Goal: Transaction & Acquisition: Purchase product/service

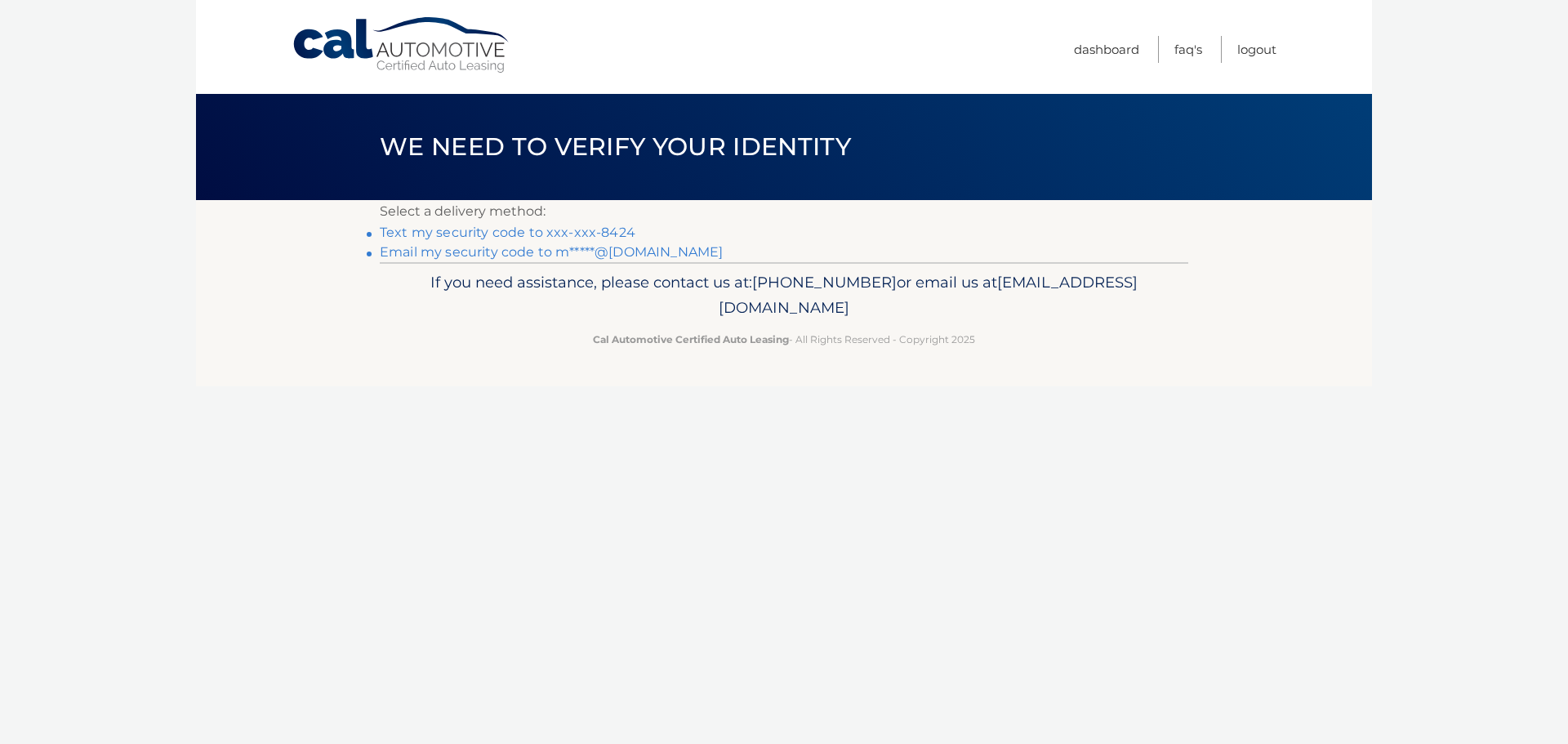
click at [468, 232] on link "Text my security code to xxx-xxx-8424" at bounding box center [507, 232] width 256 height 16
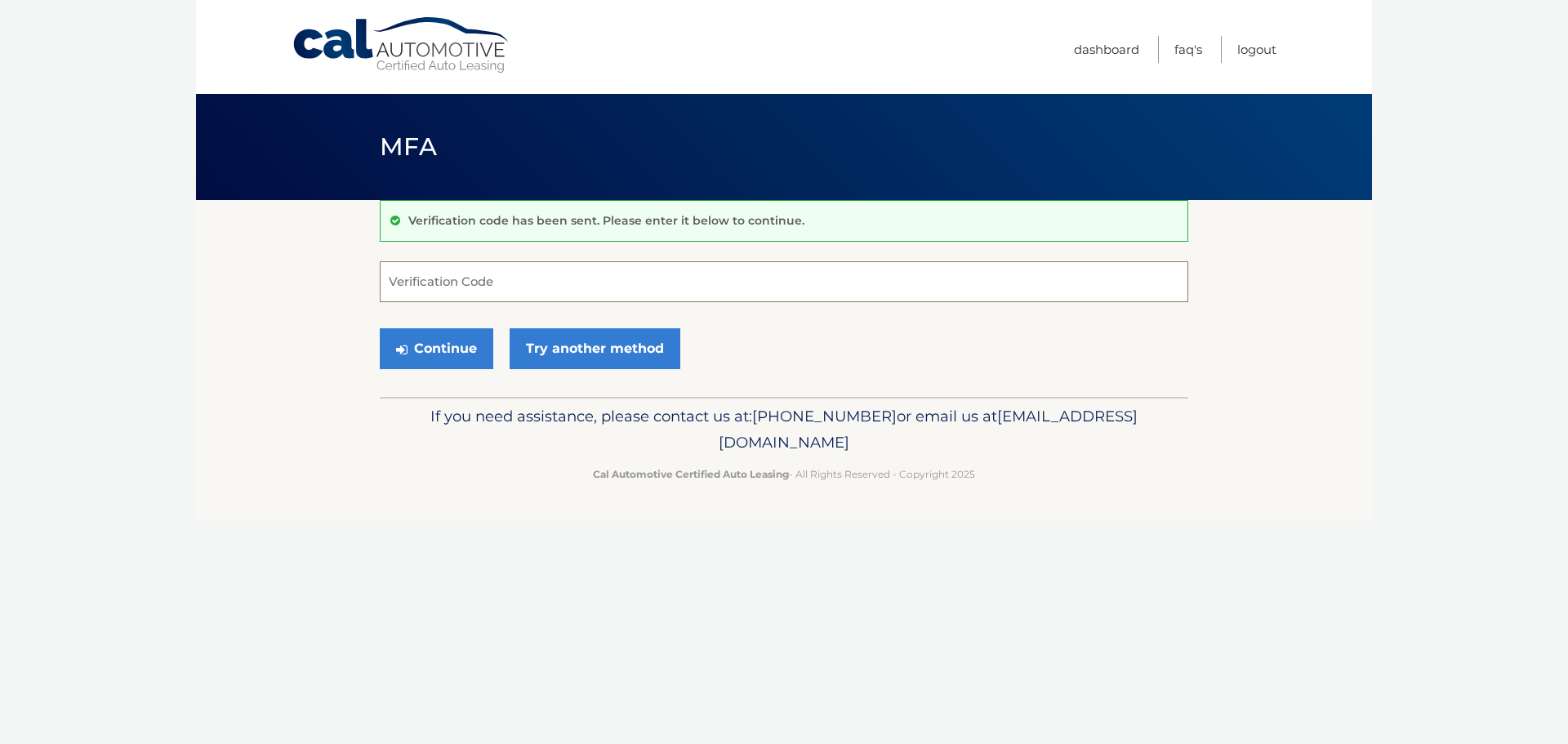
click at [434, 281] on input "Verification Code" at bounding box center [784, 282] width 809 height 41
type input "083533"
click at [434, 358] on button "Continue" at bounding box center [436, 349] width 113 height 41
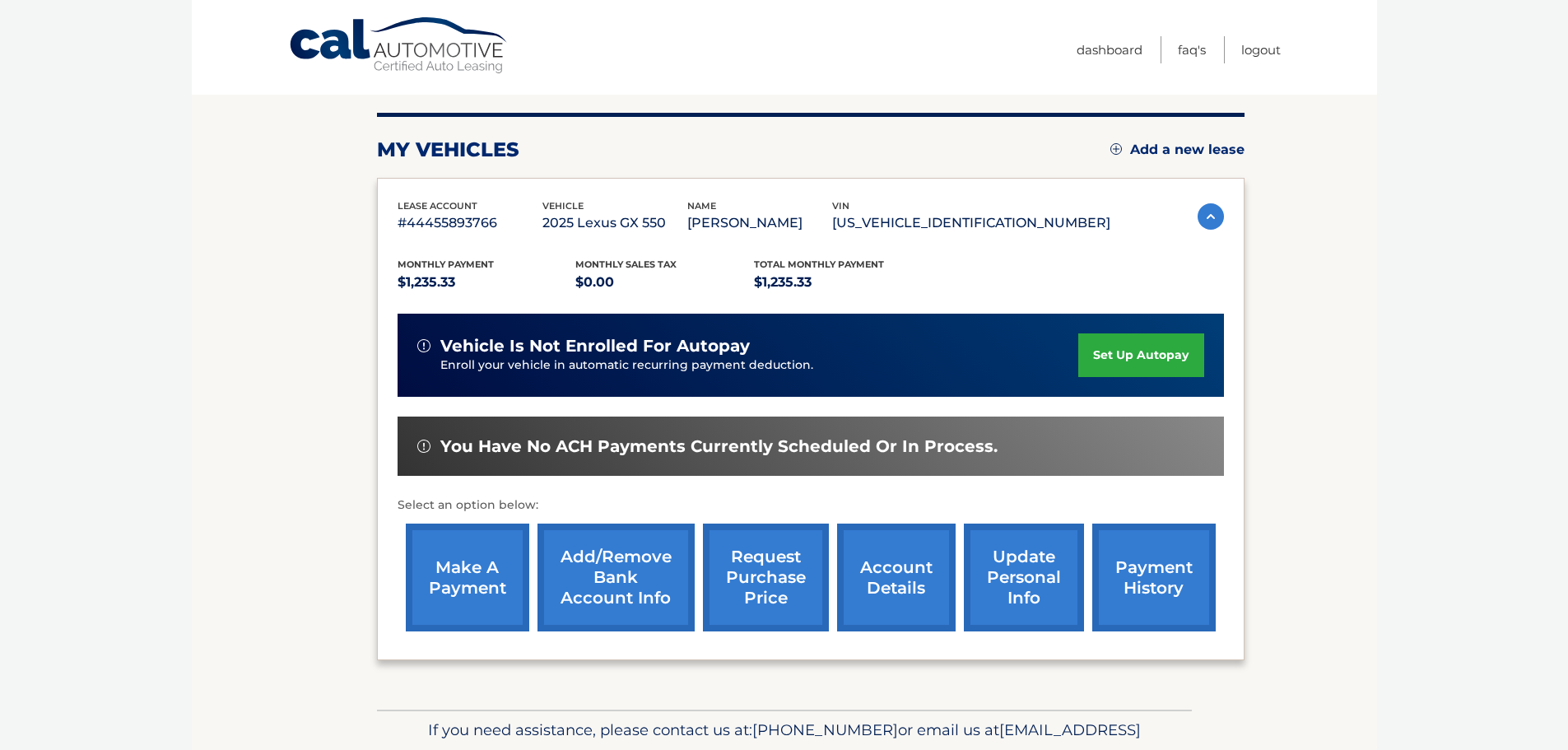
scroll to position [165, 0]
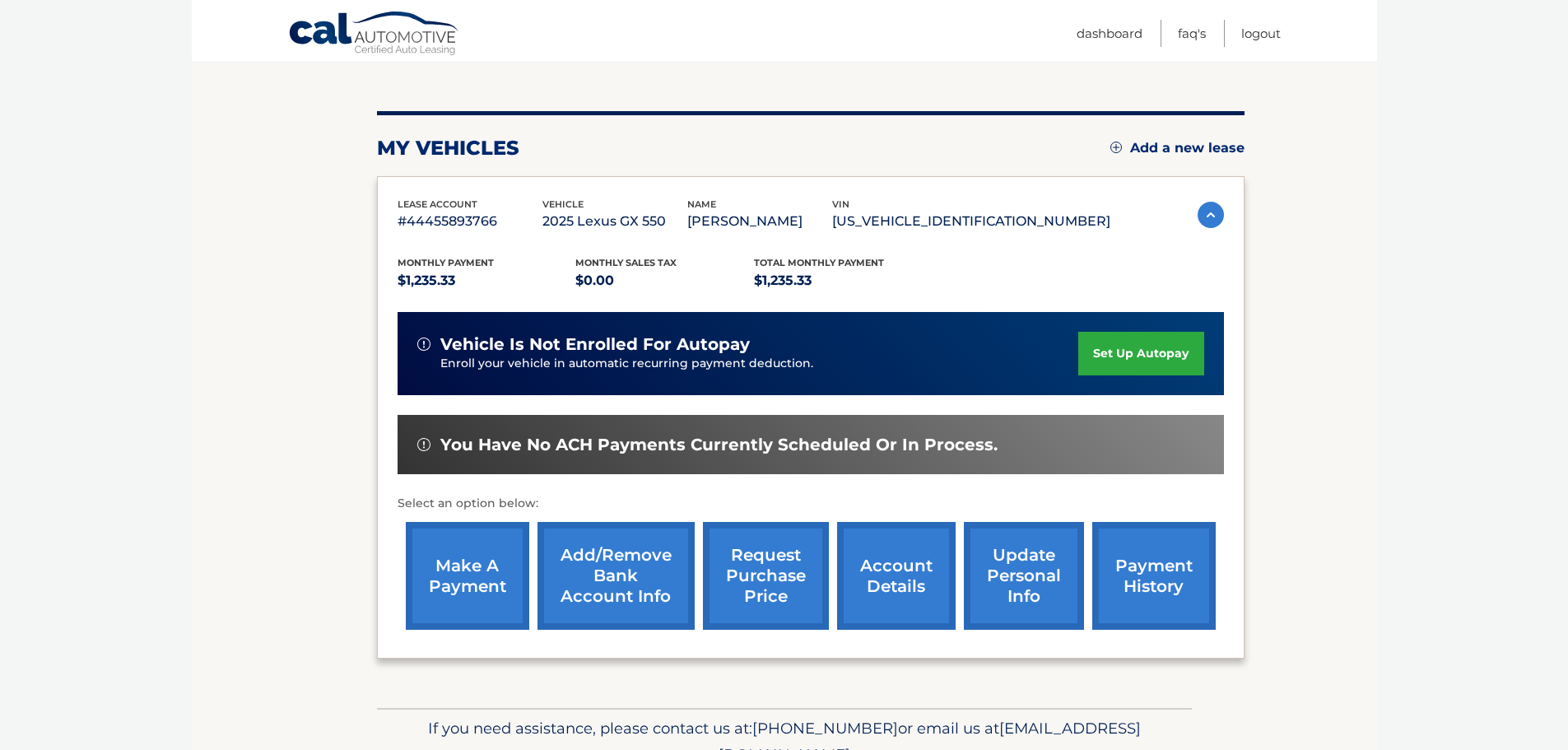
click at [461, 574] on link "make a payment" at bounding box center [467, 576] width 123 height 108
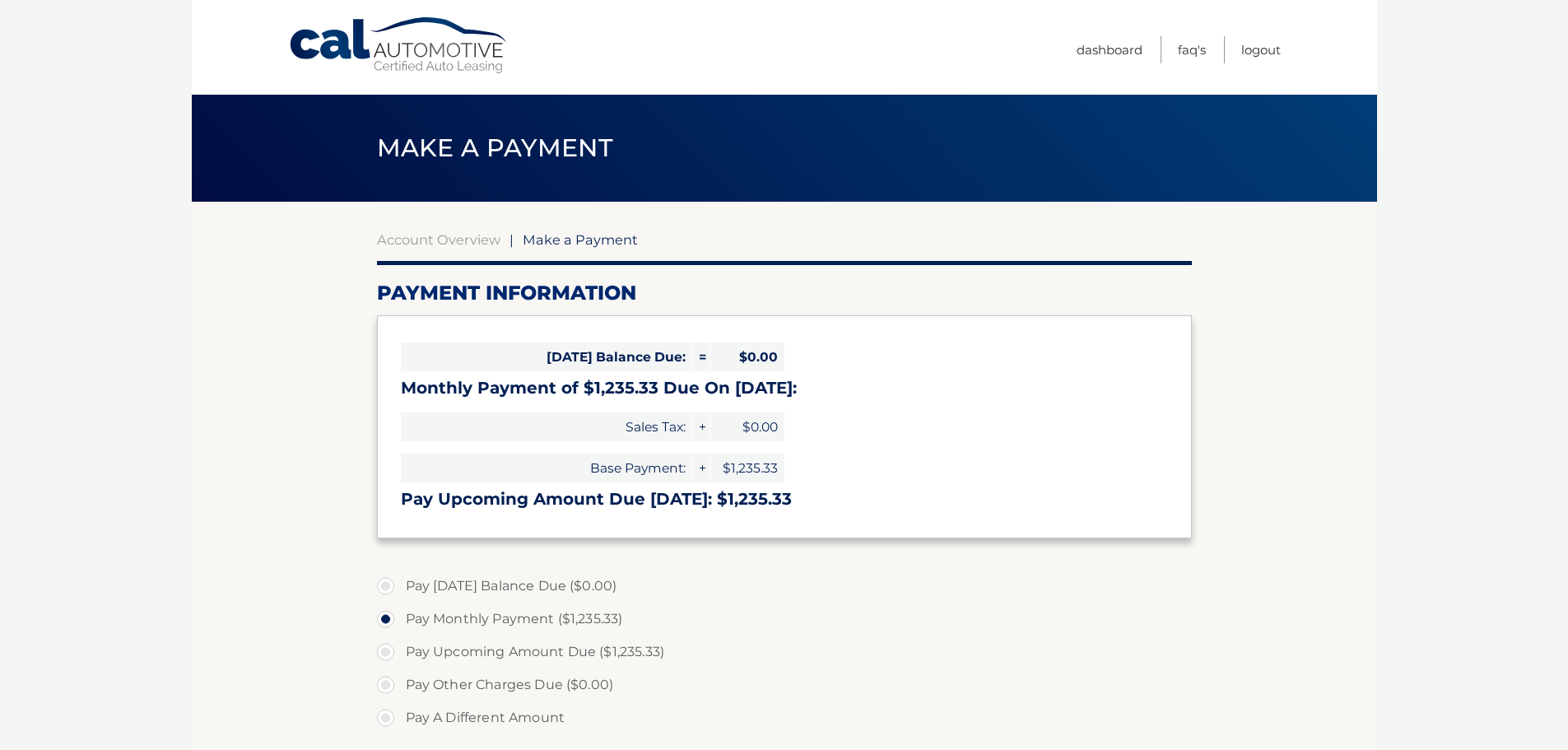
select select "MzAzNjU1ZjYtN2Q3Yi00NjQ4LWFmOTMtODkwZGE5ODZlYWZi"
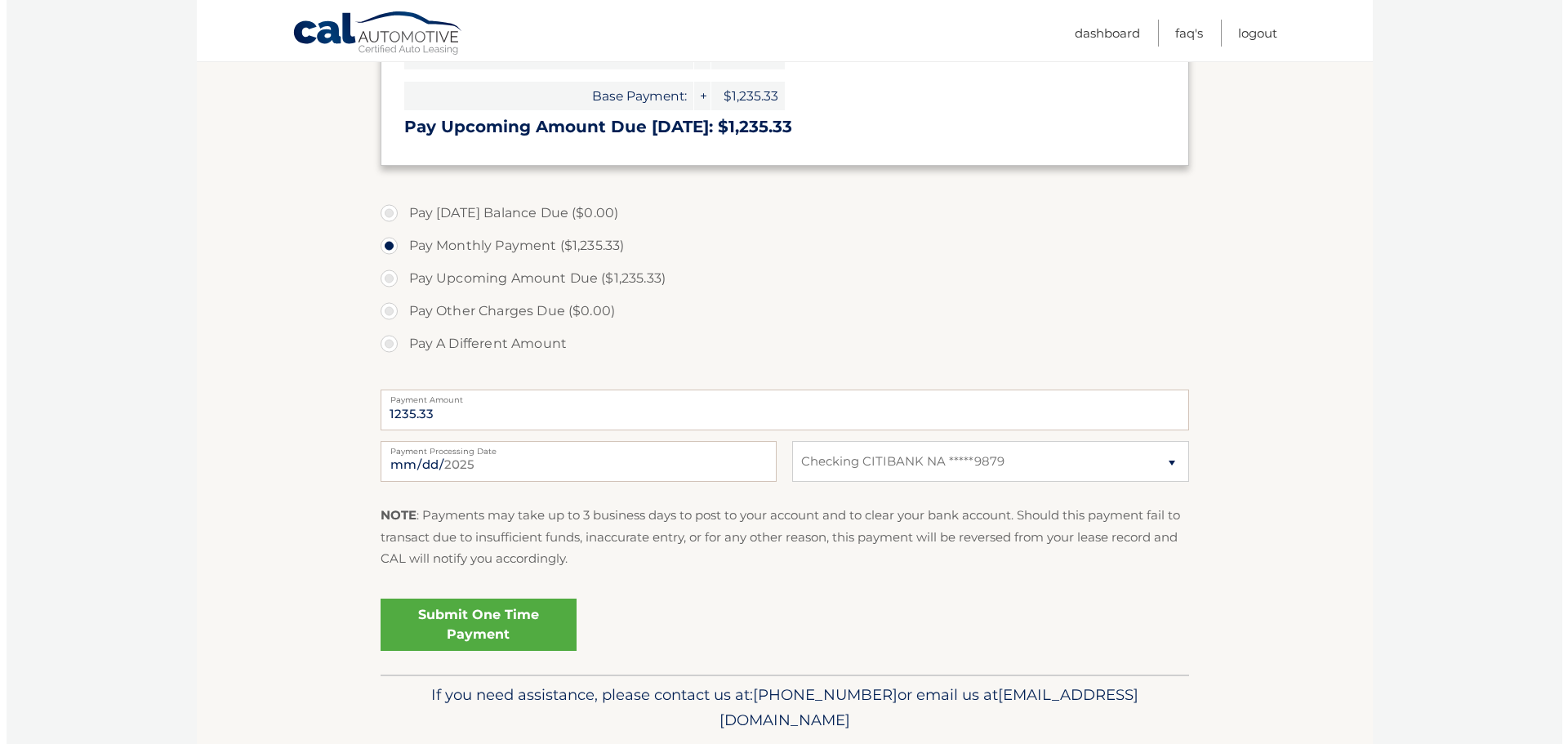
scroll to position [409, 0]
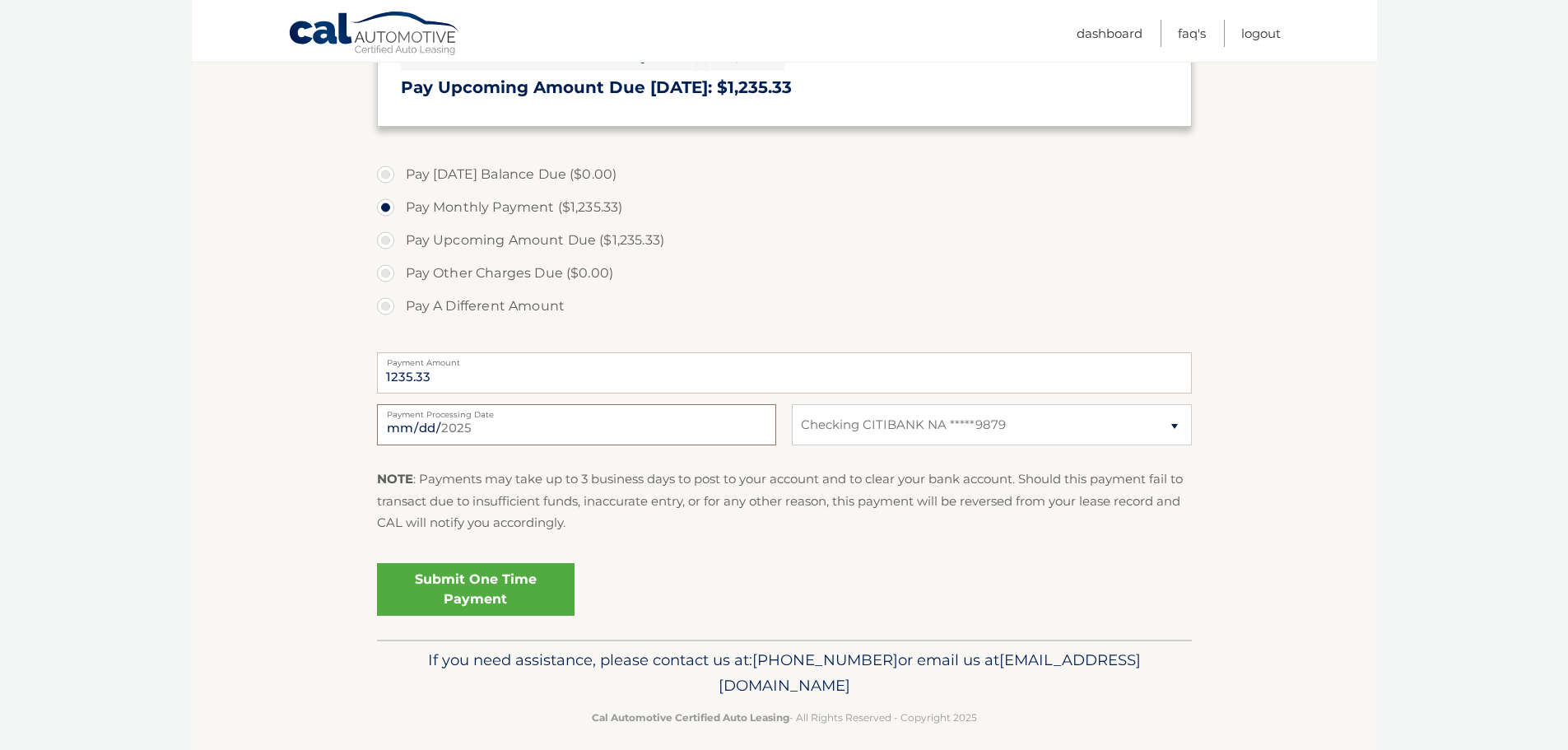
click at [750, 436] on input "2025-09-03" at bounding box center [577, 425] width 399 height 41
type input "2025-09-12"
click at [475, 593] on link "Submit One Time Payment" at bounding box center [475, 590] width 198 height 53
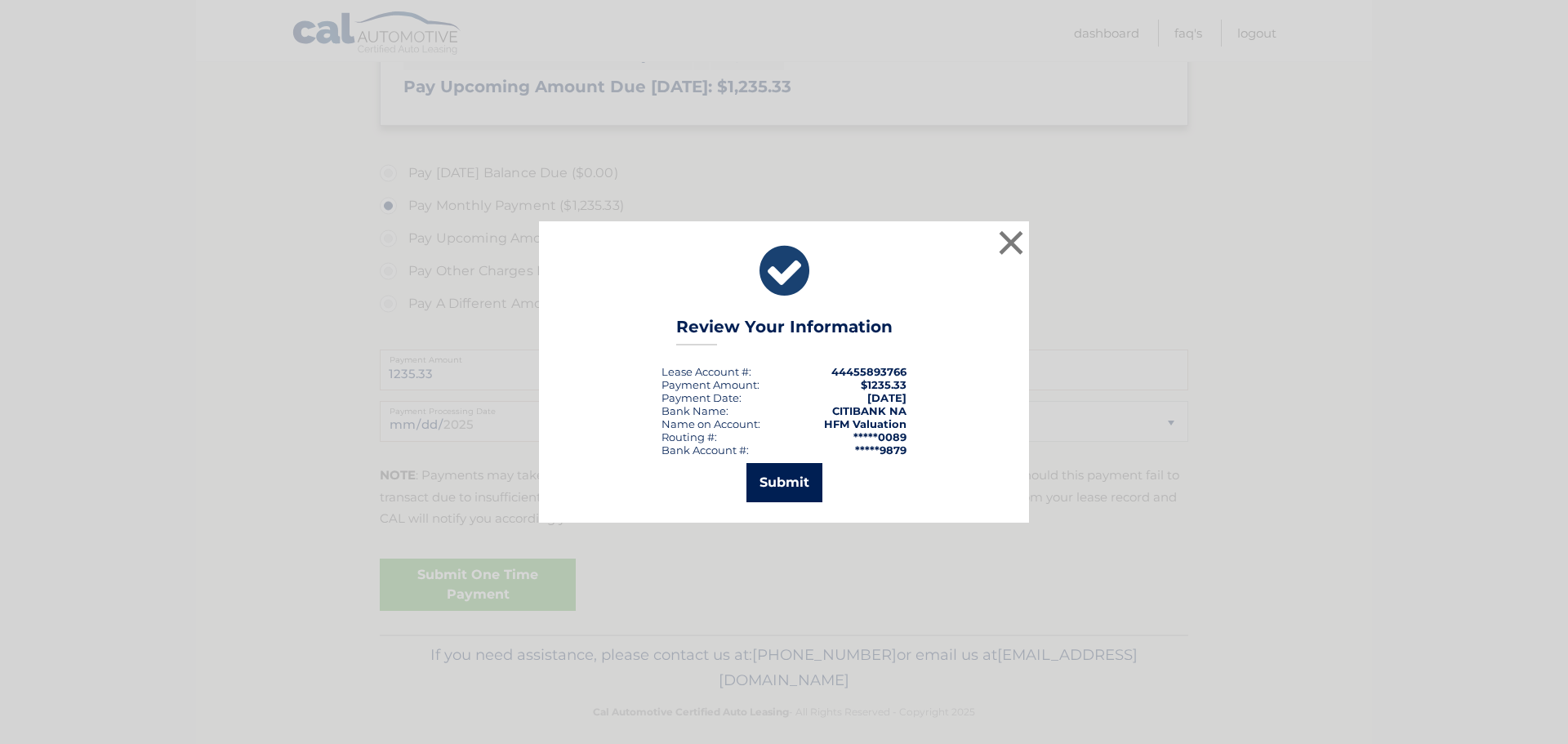
click at [797, 488] on button "Submit" at bounding box center [784, 483] width 76 height 39
